Goal: Information Seeking & Learning: Learn about a topic

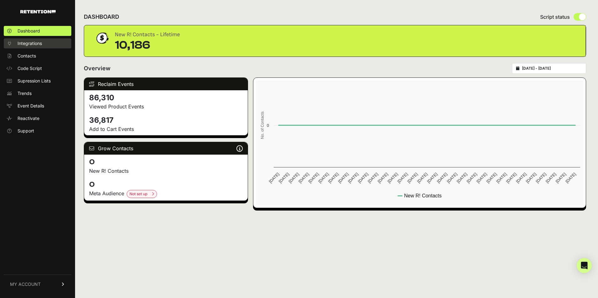
click at [40, 43] on span "Integrations" at bounding box center [30, 43] width 24 height 6
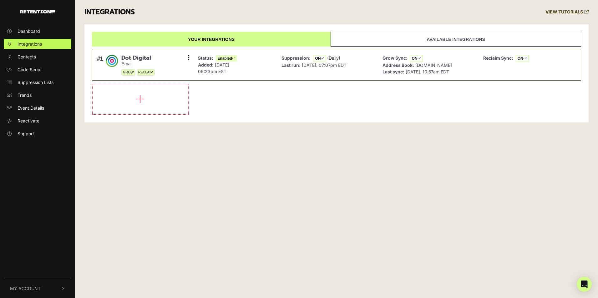
click at [359, 37] on link "Available integrations" at bounding box center [456, 39] width 251 height 15
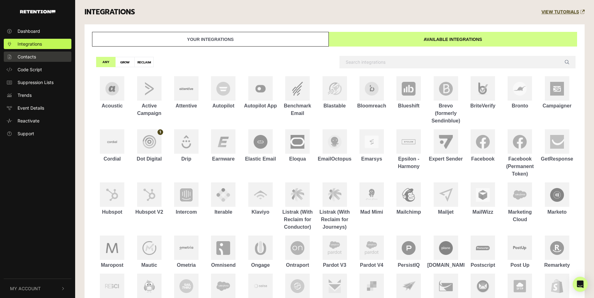
click at [32, 60] on span "Contacts" at bounding box center [27, 57] width 18 height 7
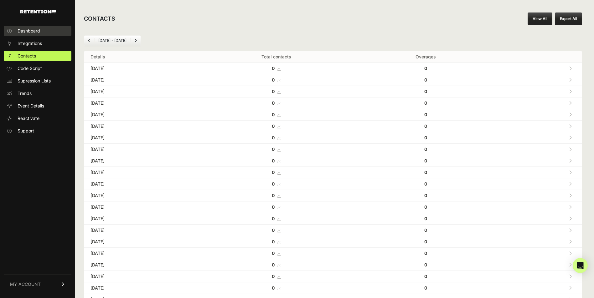
click at [25, 35] on link "Dashboard" at bounding box center [38, 31] width 68 height 10
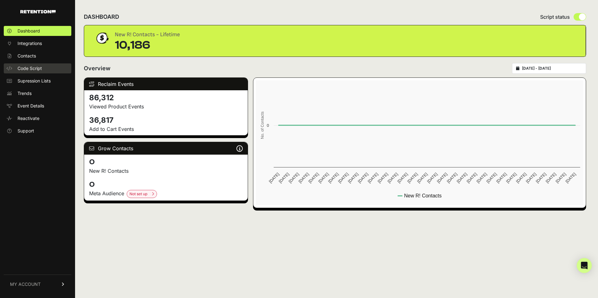
click at [32, 65] on link "Code Script" at bounding box center [38, 69] width 68 height 10
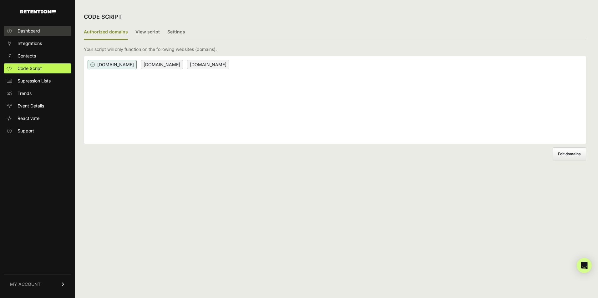
click at [40, 28] on span "Dashboard" at bounding box center [29, 31] width 23 height 6
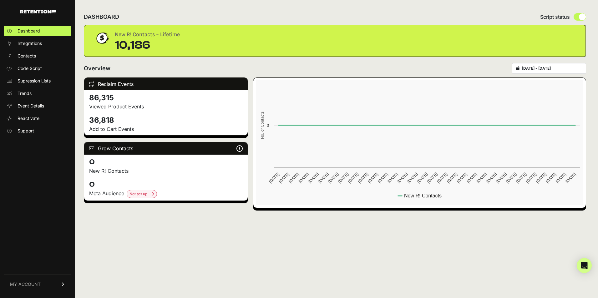
click at [125, 36] on div "New R! Contacts - Lifetime" at bounding box center [147, 34] width 65 height 9
click at [146, 66] on div "Overview [DATE] - [DATE]" at bounding box center [335, 68] width 502 height 11
drag, startPoint x: 117, startPoint y: 96, endPoint x: 89, endPoint y: 96, distance: 27.8
click at [89, 96] on h4 "86,315" at bounding box center [166, 98] width 154 height 10
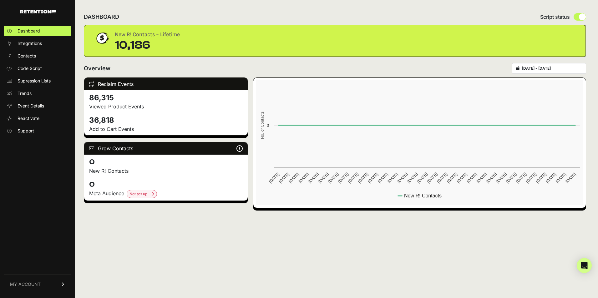
click at [89, 96] on h4 "86,315" at bounding box center [166, 98] width 154 height 10
drag, startPoint x: 89, startPoint y: 96, endPoint x: 139, endPoint y: 111, distance: 52.4
click at [139, 111] on div "86,315 Viewed Product Events" at bounding box center [166, 101] width 164 height 23
click at [94, 115] on h4 "36,818" at bounding box center [166, 120] width 154 height 10
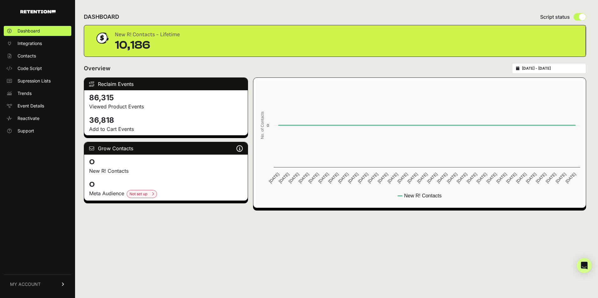
click at [94, 115] on h4 "36,818" at bounding box center [166, 120] width 154 height 10
drag, startPoint x: 94, startPoint y: 115, endPoint x: 122, endPoint y: 133, distance: 32.7
click at [122, 133] on div "36,818 Add to Cart Events" at bounding box center [166, 124] width 164 height 23
click at [124, 130] on p "Add to Cart Events" at bounding box center [166, 129] width 154 height 8
click at [535, 68] on input "2025-09-03 - 2025-10-03" at bounding box center [552, 68] width 60 height 5
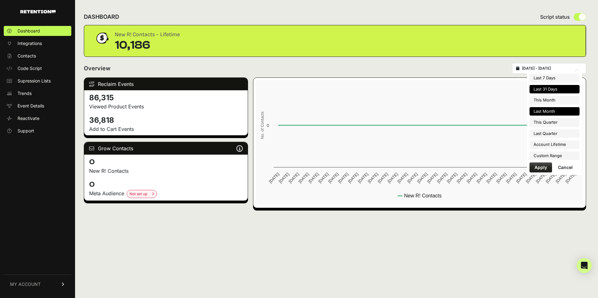
click at [545, 110] on li "Last Month" at bounding box center [555, 111] width 50 height 9
type input "2025-09-01 - 2025-09-30"
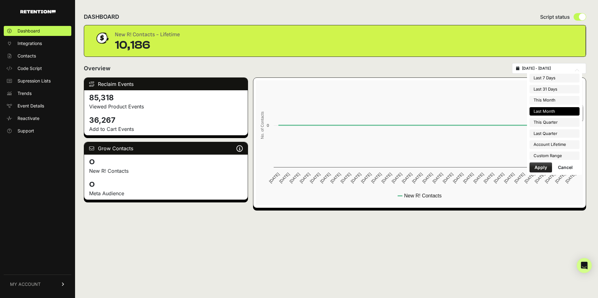
click at [578, 69] on input "2025-09-01 - 2025-09-30" at bounding box center [552, 68] width 60 height 5
click at [558, 141] on li "Account Lifetime" at bounding box center [555, 144] width 50 height 9
type input "2024-10-18 - 2025-10-03"
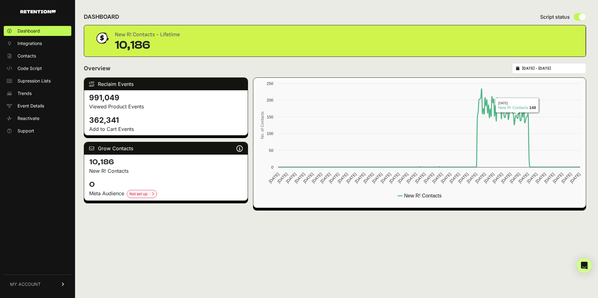
click at [538, 69] on input "2024-10-18 - 2025-10-03" at bounding box center [552, 68] width 60 height 5
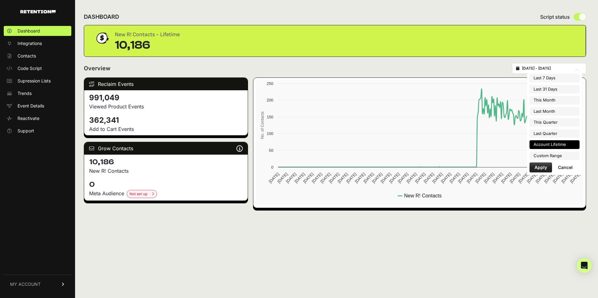
click at [538, 69] on input "2024-10-18 - 2025-10-03" at bounding box center [552, 68] width 60 height 5
click at [491, 164] on rect at bounding box center [420, 142] width 328 height 125
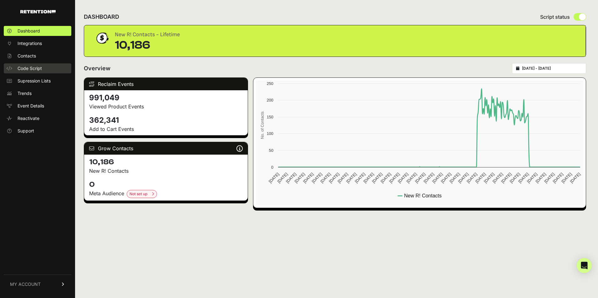
click at [41, 69] on span "Code Script" at bounding box center [30, 68] width 24 height 6
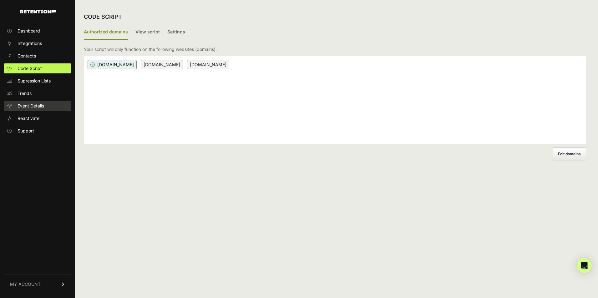
click at [44, 106] on span "Event Details" at bounding box center [31, 106] width 27 height 6
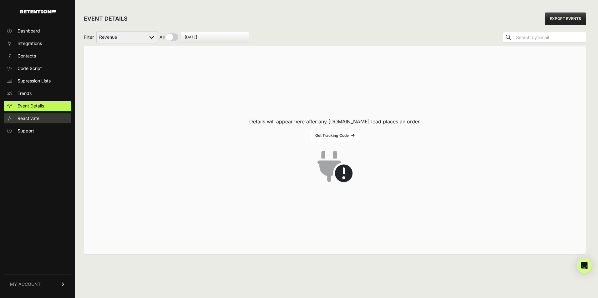
click at [42, 115] on link "Reactivate" at bounding box center [38, 119] width 68 height 10
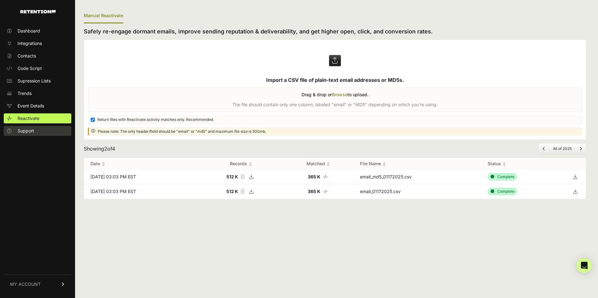
click at [50, 130] on link "Support" at bounding box center [38, 131] width 68 height 10
